Goal: Transaction & Acquisition: Purchase product/service

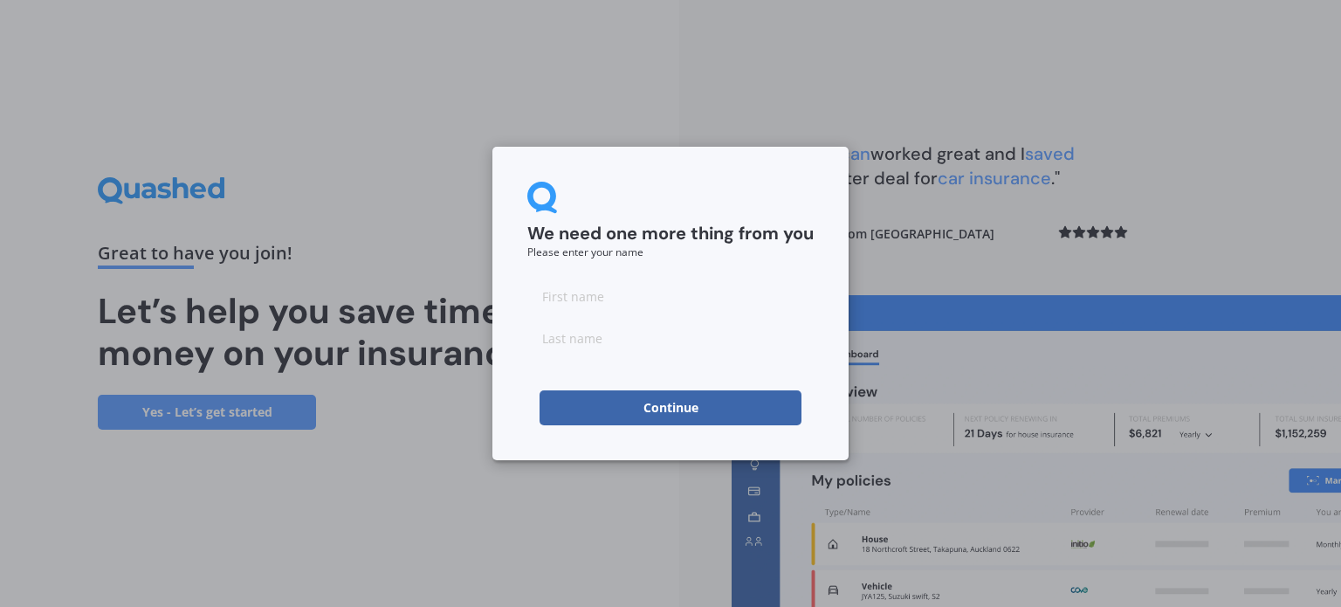
click at [702, 306] on input at bounding box center [670, 295] width 286 height 35
click at [668, 302] on input at bounding box center [670, 295] width 286 height 35
type input "Ryan"
type input "Pealing"
drag, startPoint x: 684, startPoint y: 257, endPoint x: 663, endPoint y: 318, distance: 64.1
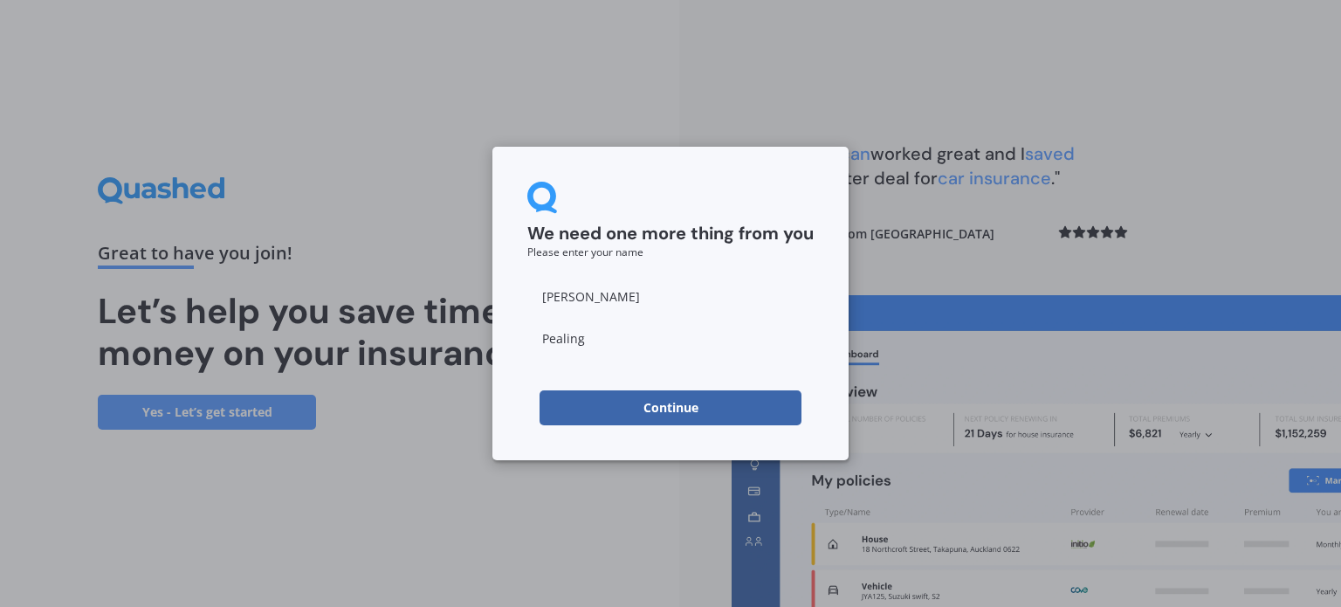
click at [684, 257] on div "We need one more thing from you Please enter your name" at bounding box center [670, 220] width 286 height 76
click at [641, 401] on button "Continue" at bounding box center [670, 407] width 262 height 35
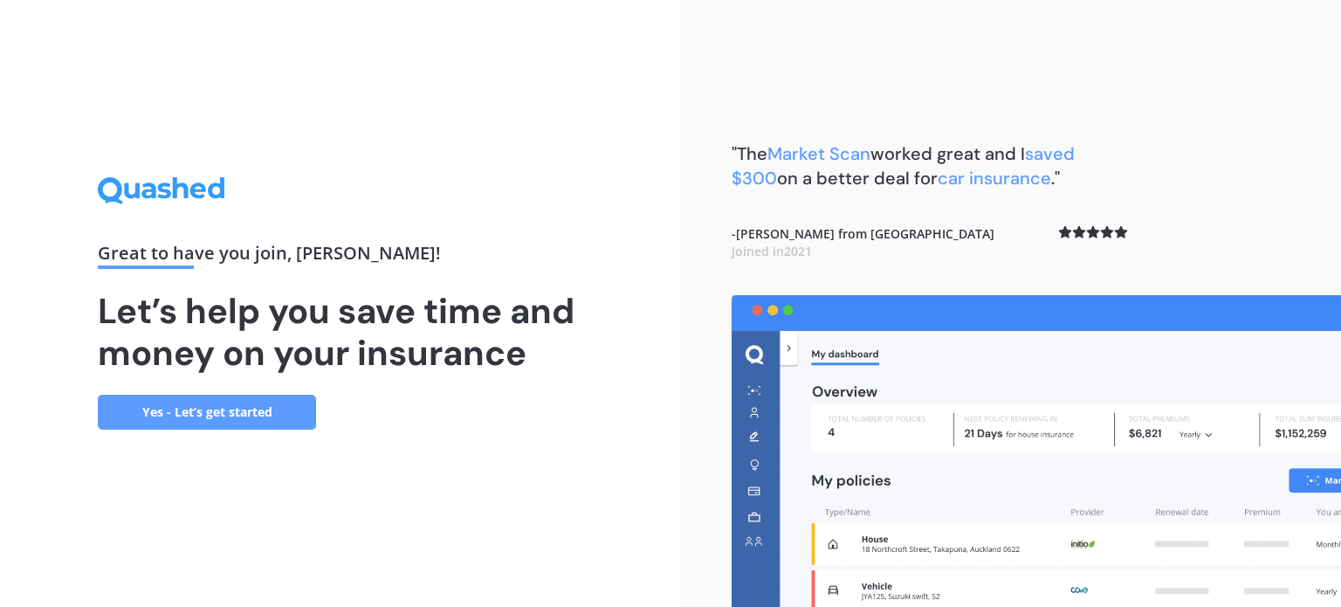
click at [261, 411] on link "Yes - Let’s get started" at bounding box center [207, 412] width 218 height 35
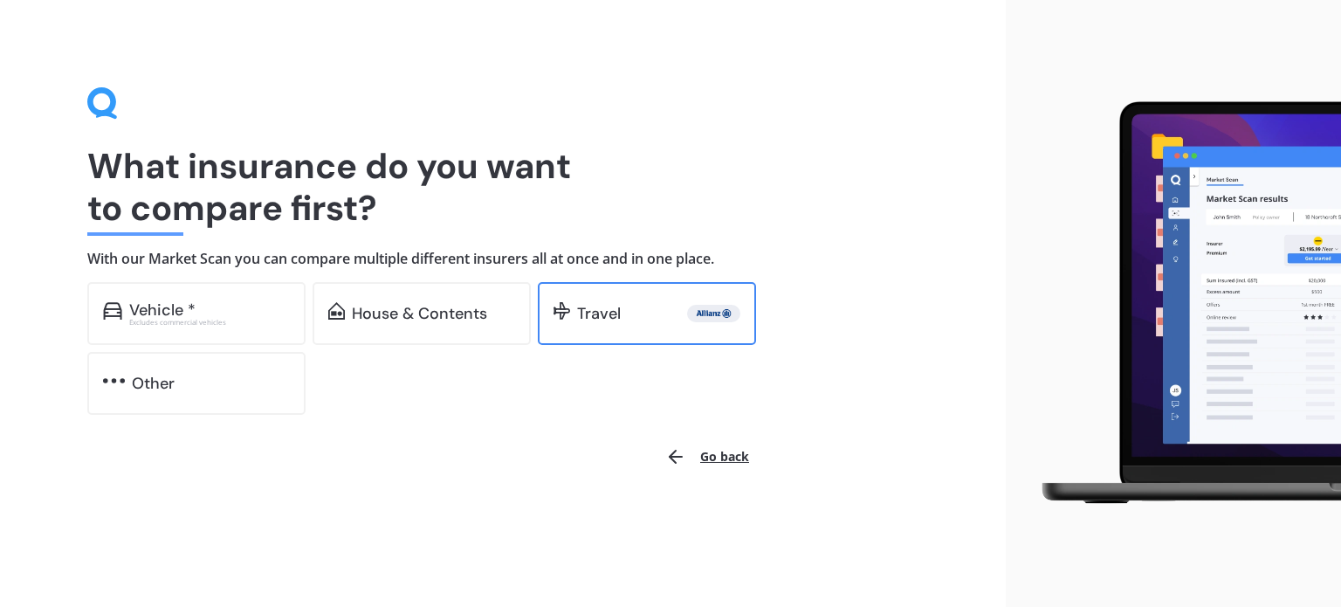
click at [608, 324] on div "Travel" at bounding box center [647, 313] width 218 height 63
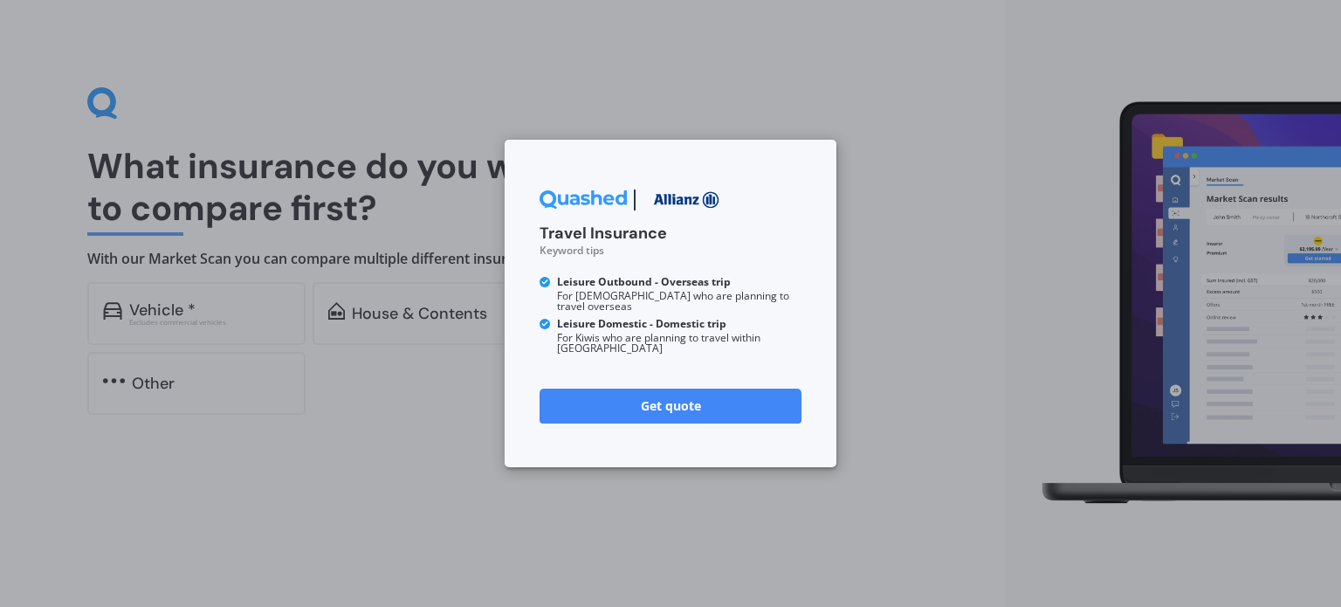
click at [646, 390] on link "Get quote" at bounding box center [670, 405] width 262 height 35
